Goal: Information Seeking & Learning: Learn about a topic

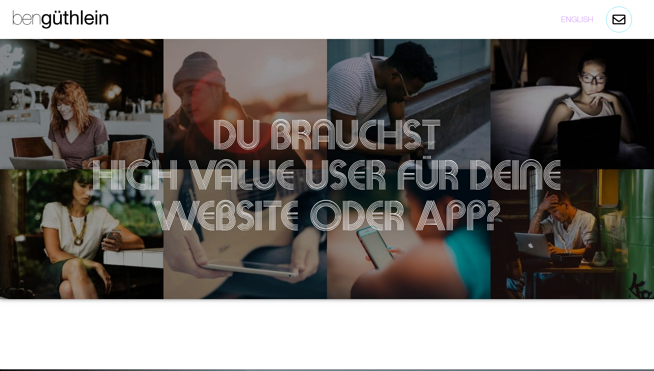
click at [296, 181] on h1 "Du brauchst High Value User für deine Website oder App?" at bounding box center [326, 175] width 645 height 122
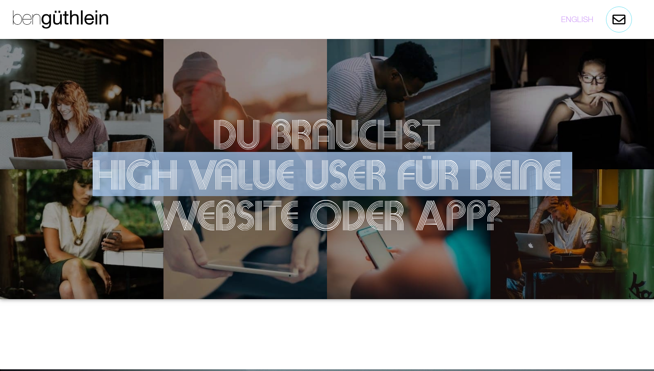
click at [274, 173] on h1 "Du brauchst High Value User für deine Website oder App?" at bounding box center [326, 175] width 645 height 122
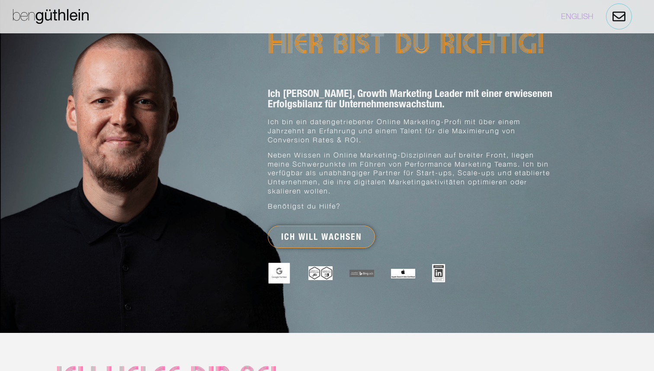
scroll to position [391, 0]
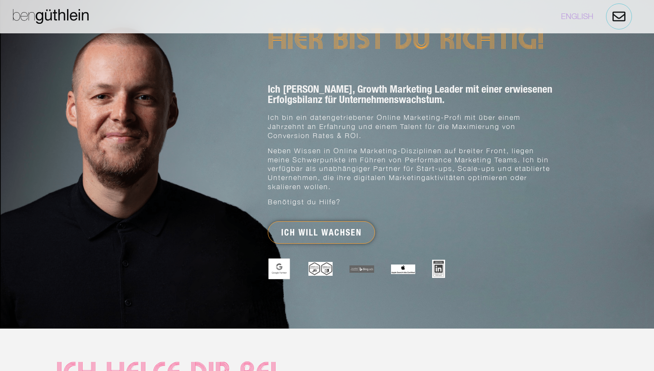
click at [304, 94] on h2 "Ich bin Ben, Growth Marketing Leader mit einer erwiesenen Erfolgsbilanz für Unt…" at bounding box center [413, 93] width 291 height 21
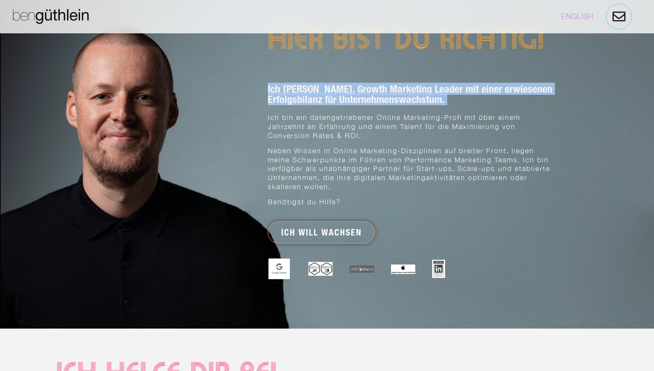
click at [304, 94] on h2 "Ich bin Ben, Growth Marketing Leader mit einer erwiesenen Erfolgsbilanz für Unt…" at bounding box center [413, 93] width 291 height 21
click at [310, 94] on h2 "Ich bin Ben, Growth Marketing Leader mit einer erwiesenen Erfolgsbilanz für Unt…" at bounding box center [413, 93] width 291 height 21
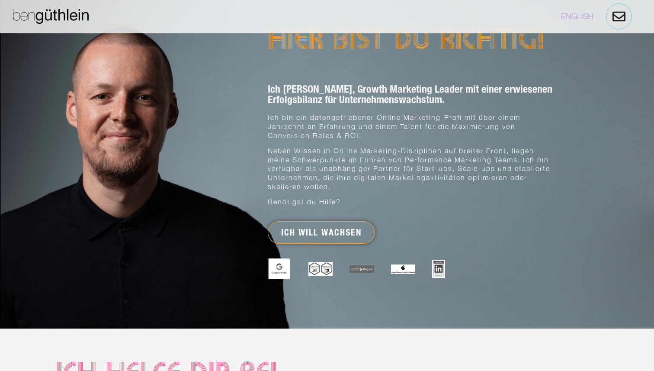
click at [310, 94] on h2 "Ich bin Ben, Growth Marketing Leader mit einer erwiesenen Erfolgsbilanz für Unt…" at bounding box center [413, 93] width 291 height 21
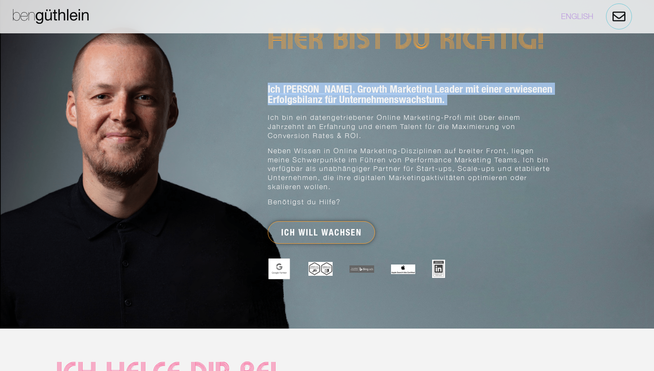
click at [310, 94] on h2 "Ich bin Ben, Growth Marketing Leader mit einer erwiesenen Erfolgsbilanz für Unt…" at bounding box center [413, 93] width 291 height 21
click at [305, 95] on h2 "Ich bin Ben, Growth Marketing Leader mit einer erwiesenen Erfolgsbilanz für Unt…" at bounding box center [413, 93] width 291 height 21
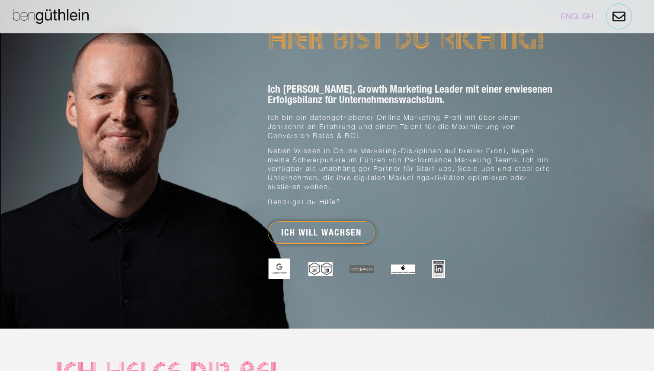
scroll to position [539, 0]
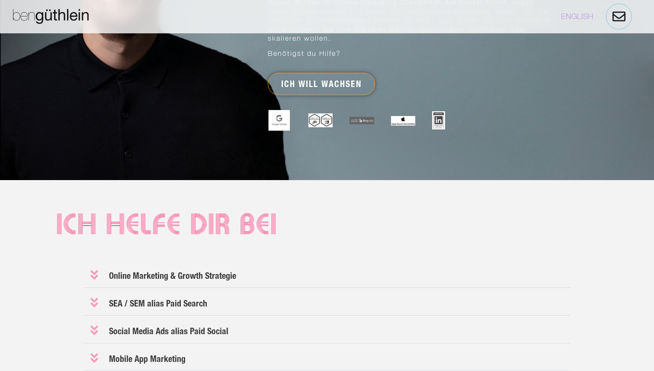
click at [253, 181] on div at bounding box center [327, 191] width 541 height 22
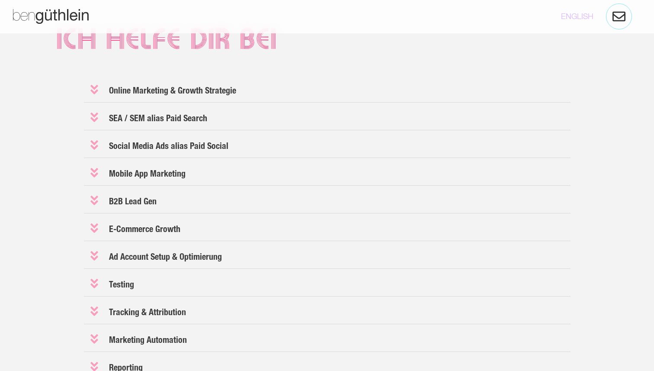
scroll to position [725, 0]
click at [147, 195] on link "B2B Lead Gen" at bounding box center [133, 200] width 48 height 10
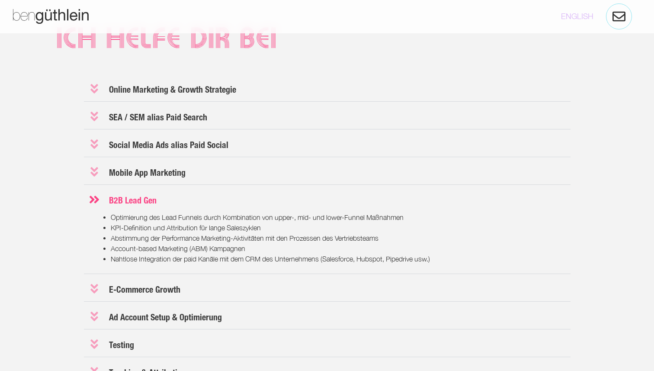
click at [147, 195] on link "B2B Lead Gen" at bounding box center [133, 200] width 48 height 10
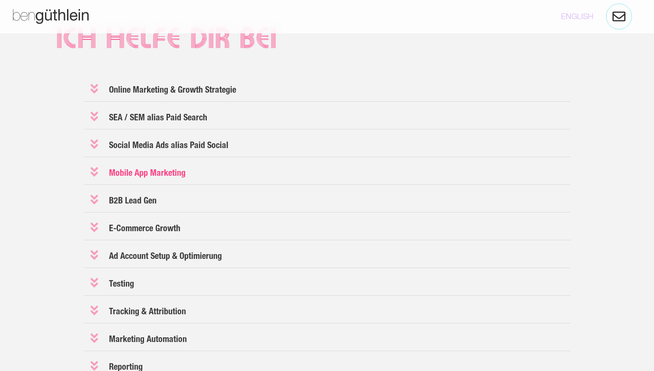
click at [149, 169] on link "Mobile App Marketing" at bounding box center [147, 172] width 77 height 10
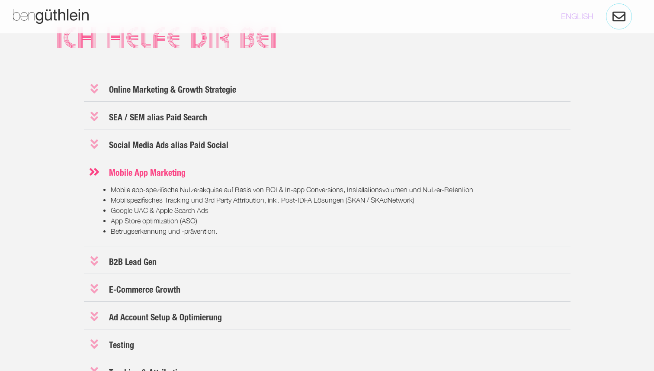
click at [147, 151] on h3 "Social Media Ads alias Paid Social" at bounding box center [327, 144] width 486 height 26
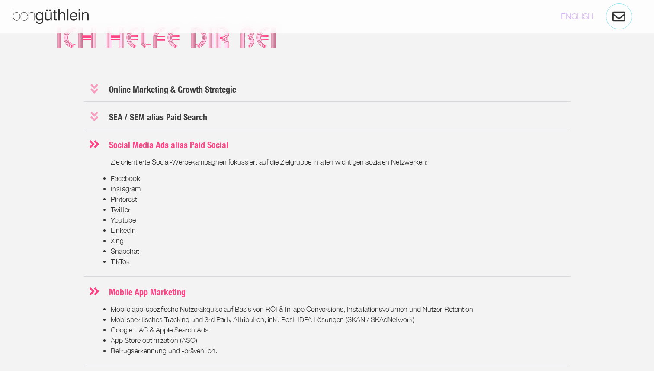
click at [144, 146] on link "Social Media Ads alias Paid Social" at bounding box center [168, 145] width 119 height 10
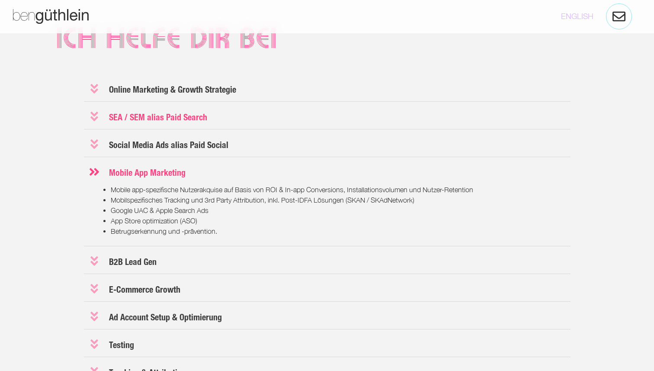
click at [143, 117] on link "SEA / SEM alias Paid Search" at bounding box center [158, 117] width 98 height 10
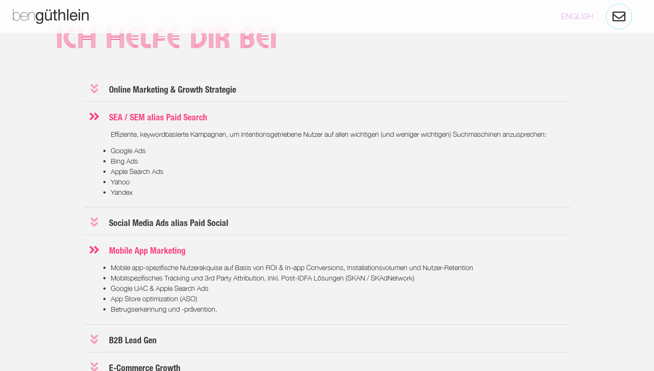
click at [134, 107] on h3 "SEA / SEM alias Paid Search" at bounding box center [327, 116] width 486 height 25
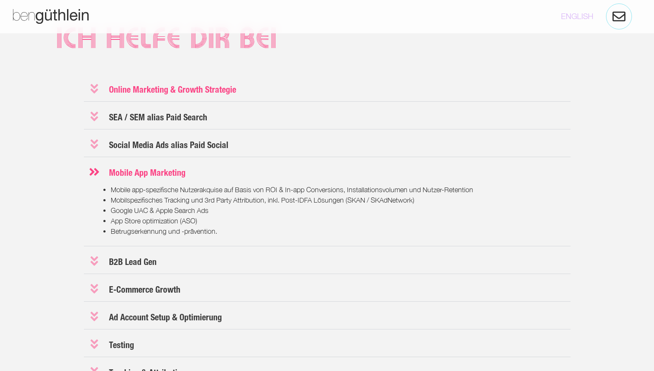
click at [138, 91] on link "Online Marketing & Growth Strategie" at bounding box center [172, 89] width 127 height 10
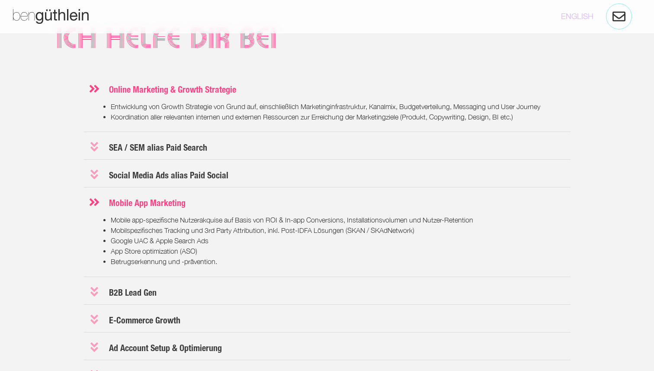
click at [138, 91] on link "Online Marketing & Growth Strategie" at bounding box center [172, 89] width 127 height 10
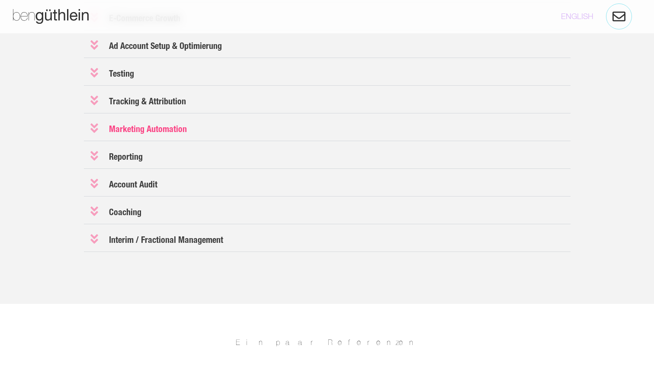
scroll to position [1001, 0]
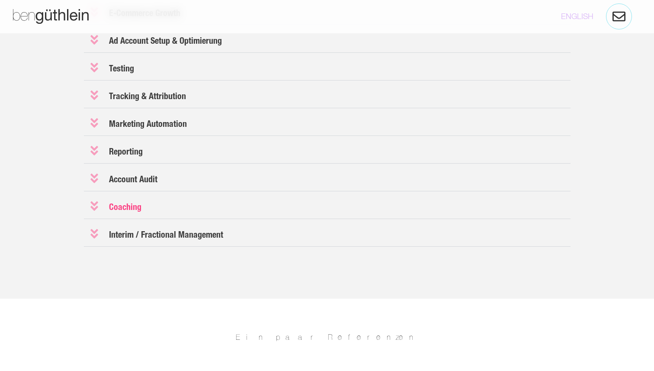
click at [127, 209] on link "Coaching" at bounding box center [125, 207] width 32 height 10
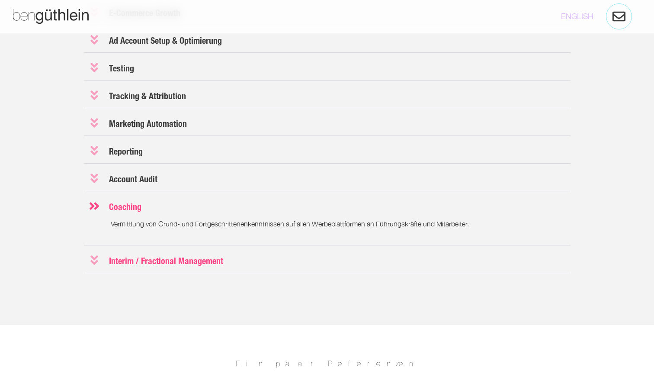
click at [134, 265] on link "Interim / Fractional Management" at bounding box center [166, 261] width 114 height 10
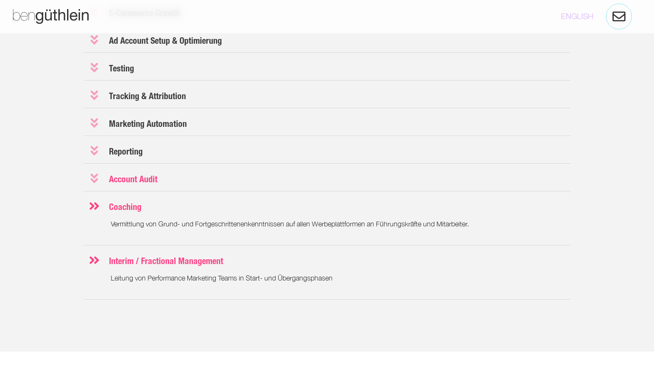
click at [131, 181] on link "Account Audit" at bounding box center [133, 179] width 48 height 10
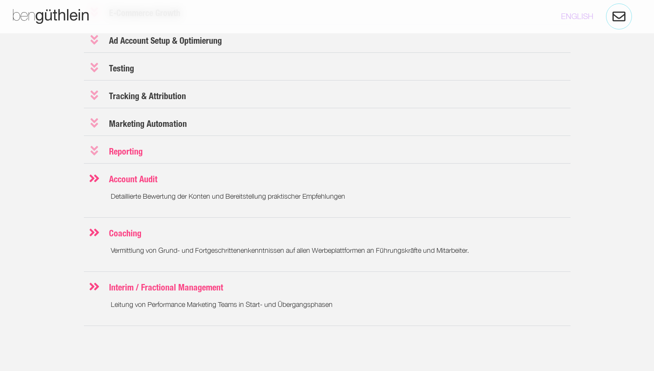
click at [127, 152] on link "Reporting" at bounding box center [126, 151] width 34 height 10
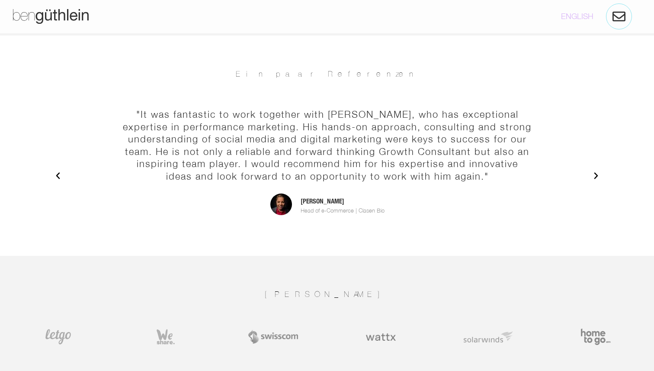
scroll to position [1376, 0]
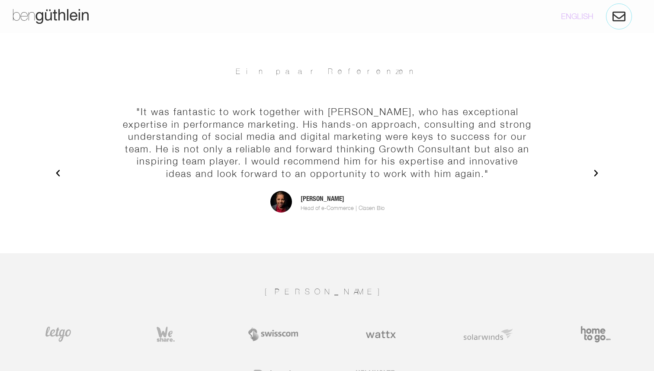
click at [596, 173] on icon "Next slide" at bounding box center [596, 173] width 4 height 6
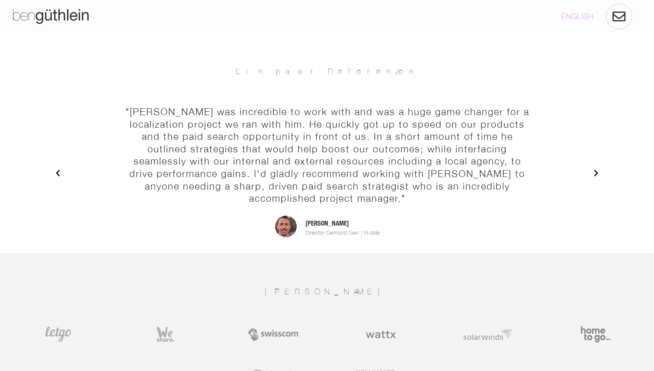
click at [596, 173] on icon "Next slide" at bounding box center [596, 173] width 4 height 6
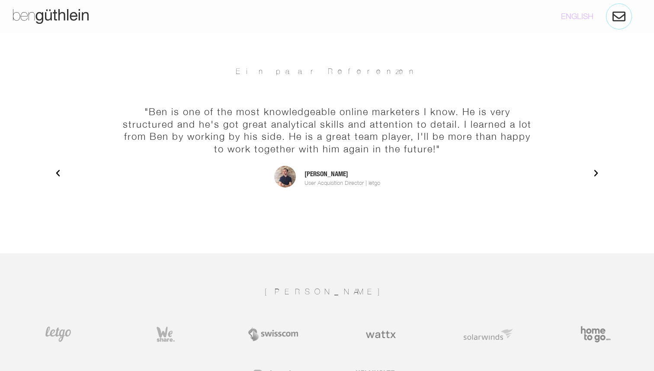
click at [596, 173] on icon "Next slide" at bounding box center [596, 173] width 4 height 6
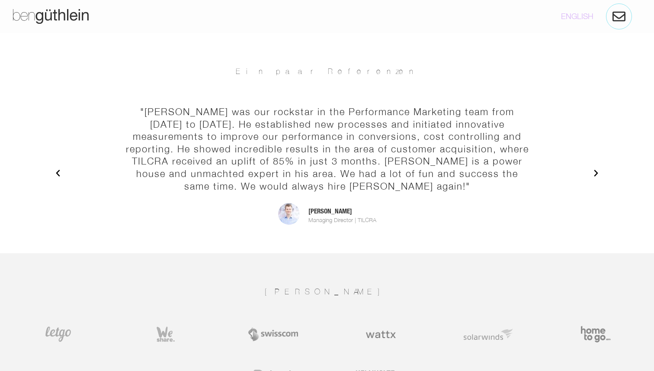
click at [596, 173] on icon "Next slide" at bounding box center [596, 173] width 4 height 6
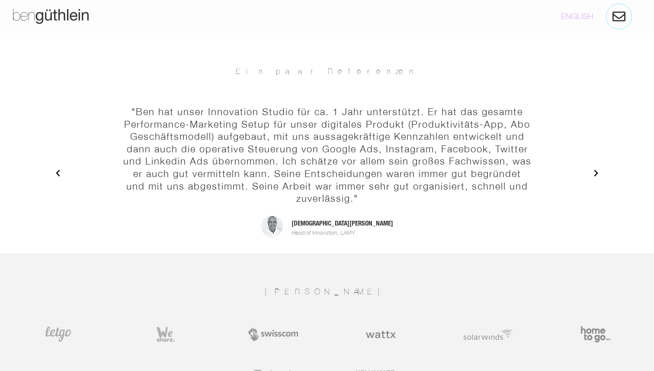
click at [596, 173] on icon "Next slide" at bounding box center [596, 173] width 4 height 6
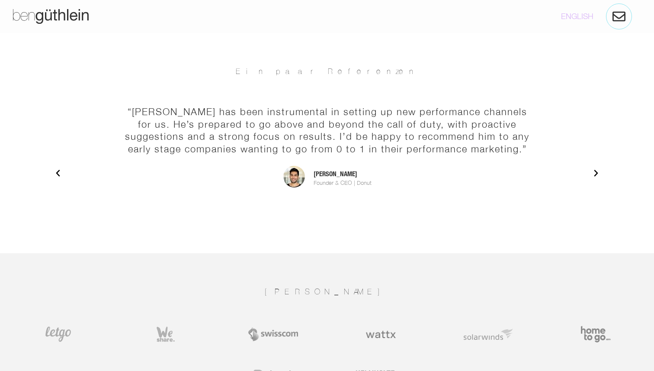
click at [596, 173] on icon "Next slide" at bounding box center [596, 173] width 4 height 6
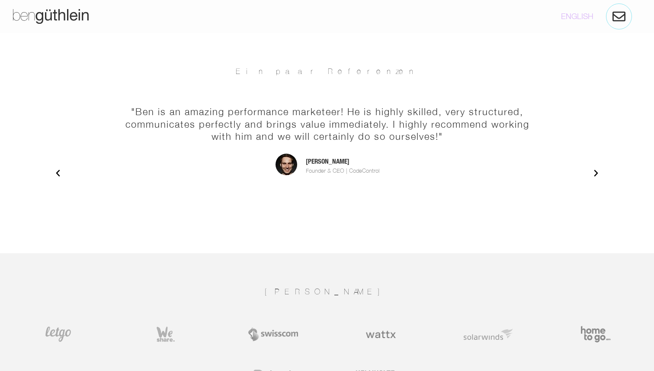
click at [596, 173] on icon "Next slide" at bounding box center [596, 173] width 4 height 6
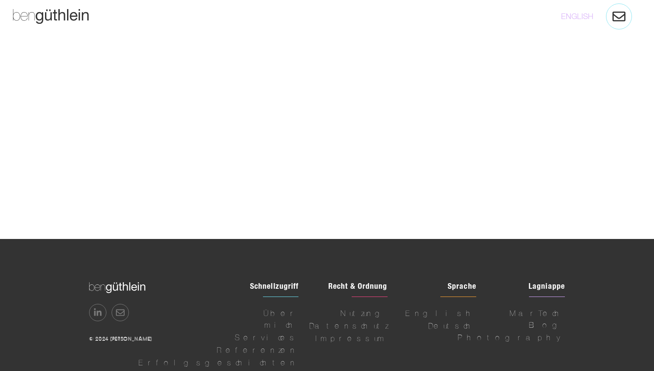
scroll to position [2560, 0]
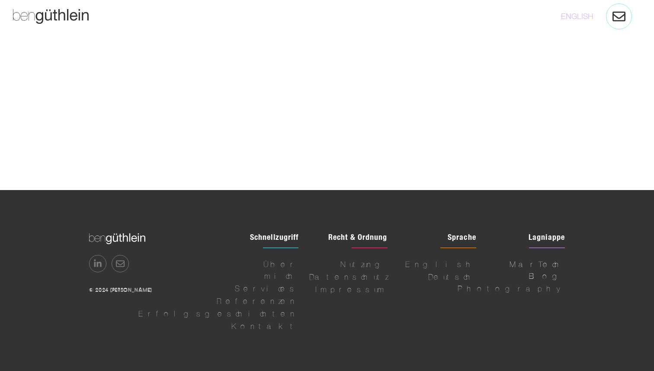
click at [531, 263] on span "MarTech Blog" at bounding box center [528, 269] width 71 height 23
